Goal: Ask a question

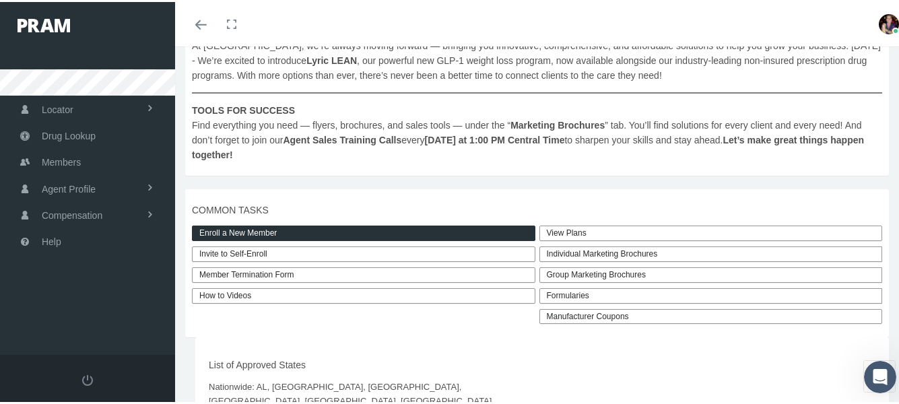
scroll to position [291, 0]
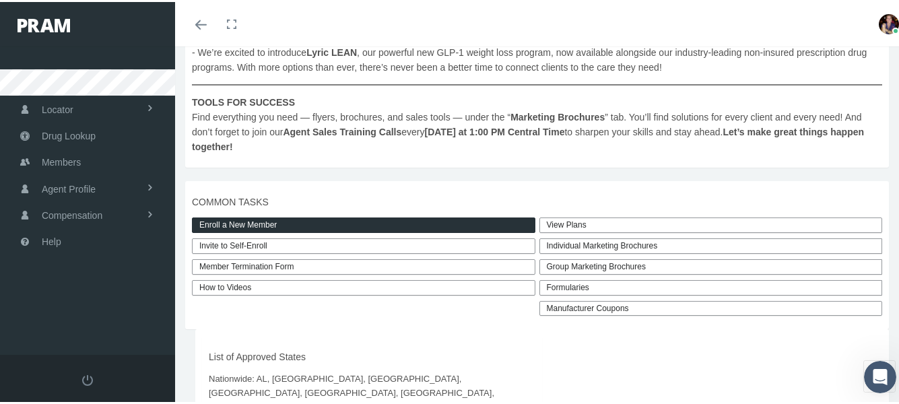
click at [587, 227] on link "View Plans" at bounding box center [710, 222] width 343 height 15
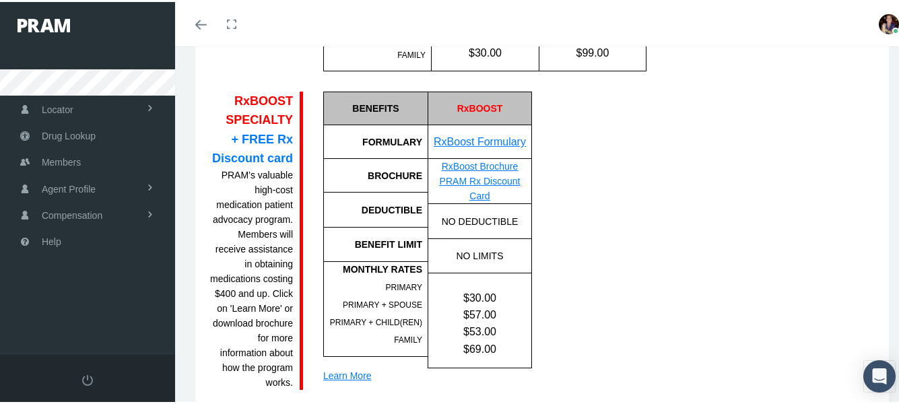
scroll to position [806, 0]
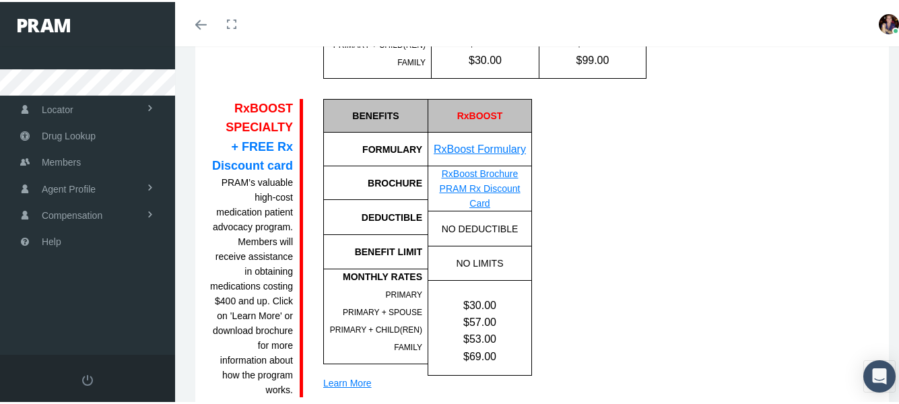
click at [503, 153] on link "RxBoost Formulary" at bounding box center [479, 146] width 92 height 11
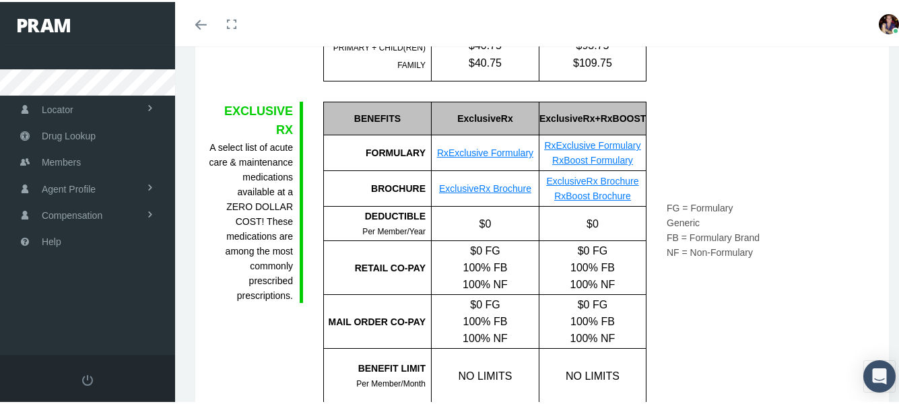
scroll to position [34, 0]
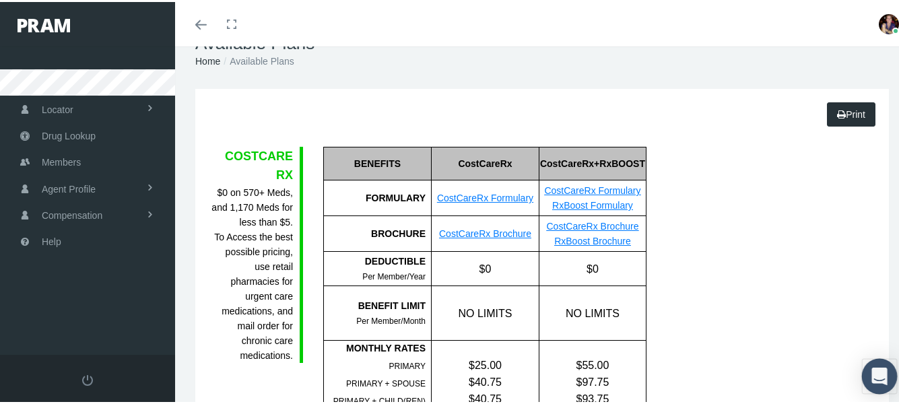
click at [871, 368] on icon "Open Intercom Messenger" at bounding box center [878, 374] width 15 height 18
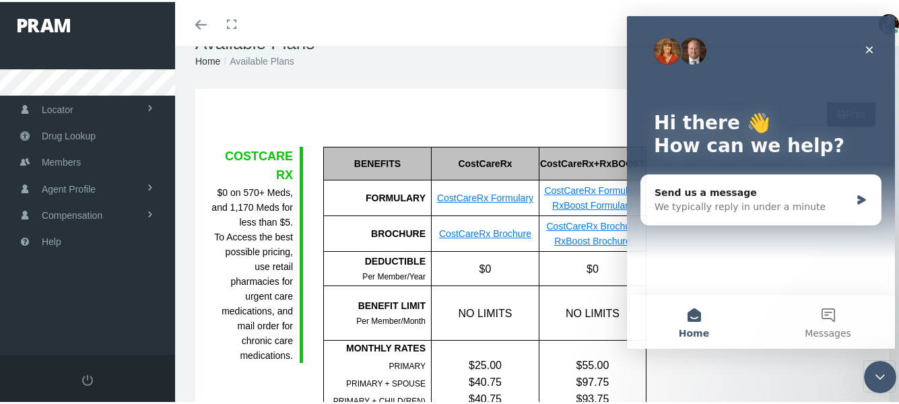
scroll to position [0, 0]
click at [863, 199] on icon "Intercom messenger" at bounding box center [861, 199] width 8 height 9
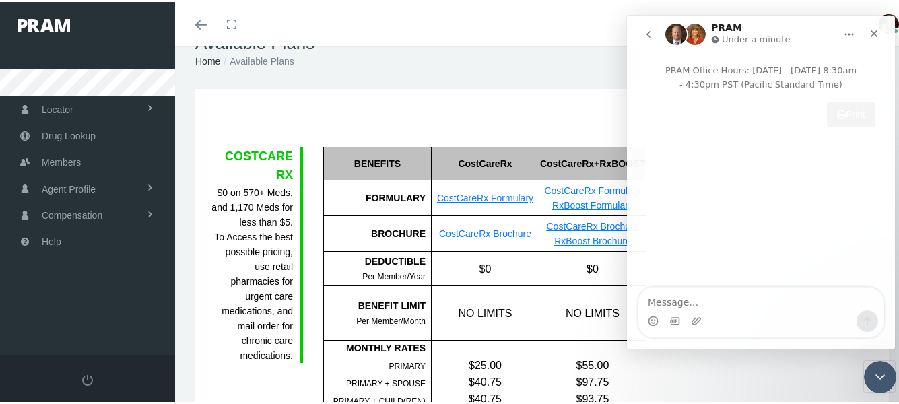
click at [733, 296] on textarea "Message…" at bounding box center [760, 298] width 245 height 23
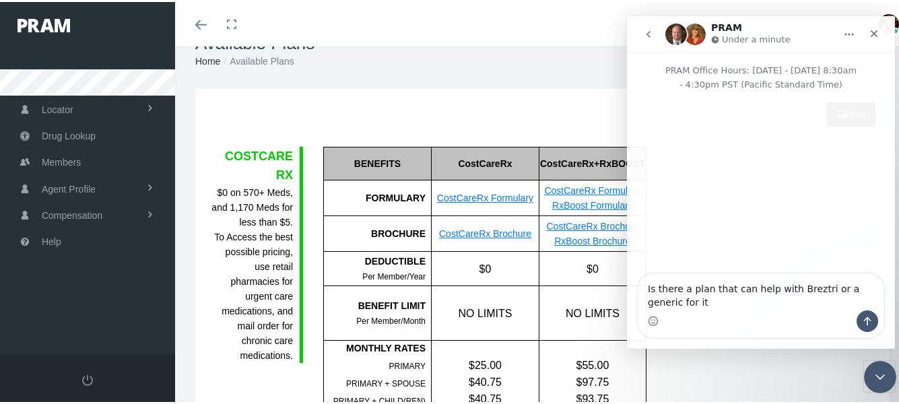
type textarea "Is there a plan that can help with Breztri or a generic for it?"
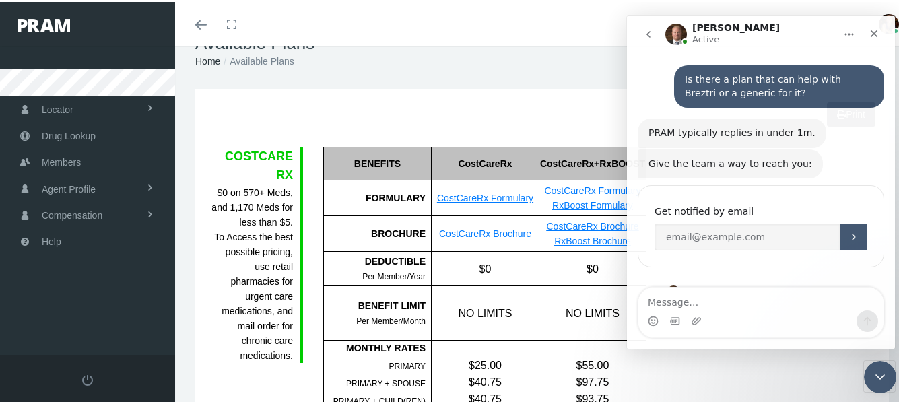
scroll to position [167, 0]
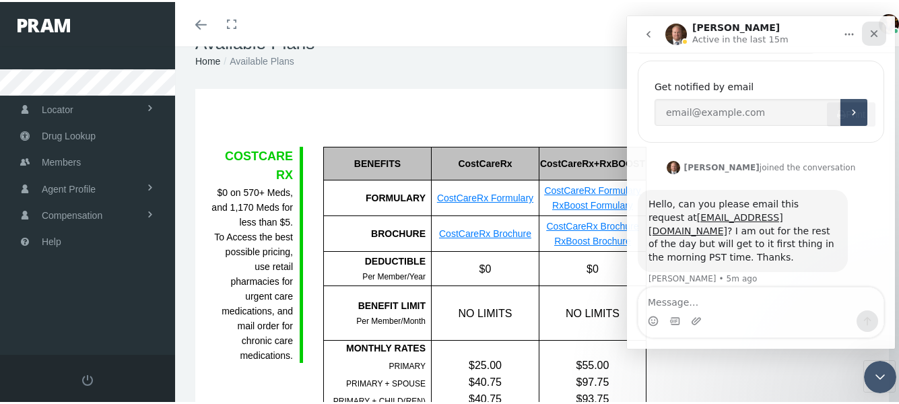
click at [874, 35] on icon "Close" at bounding box center [873, 33] width 11 height 11
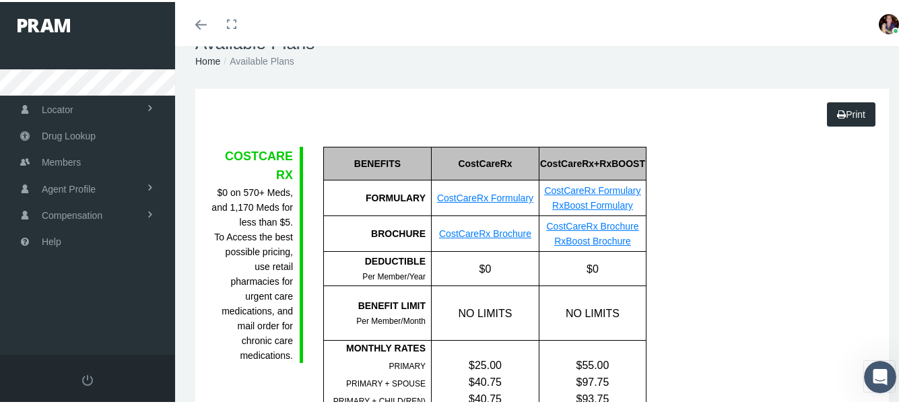
click at [624, 244] on link "RxBoost Brochure" at bounding box center [592, 239] width 77 height 11
